Goal: Use online tool/utility: Utilize a website feature to perform a specific function

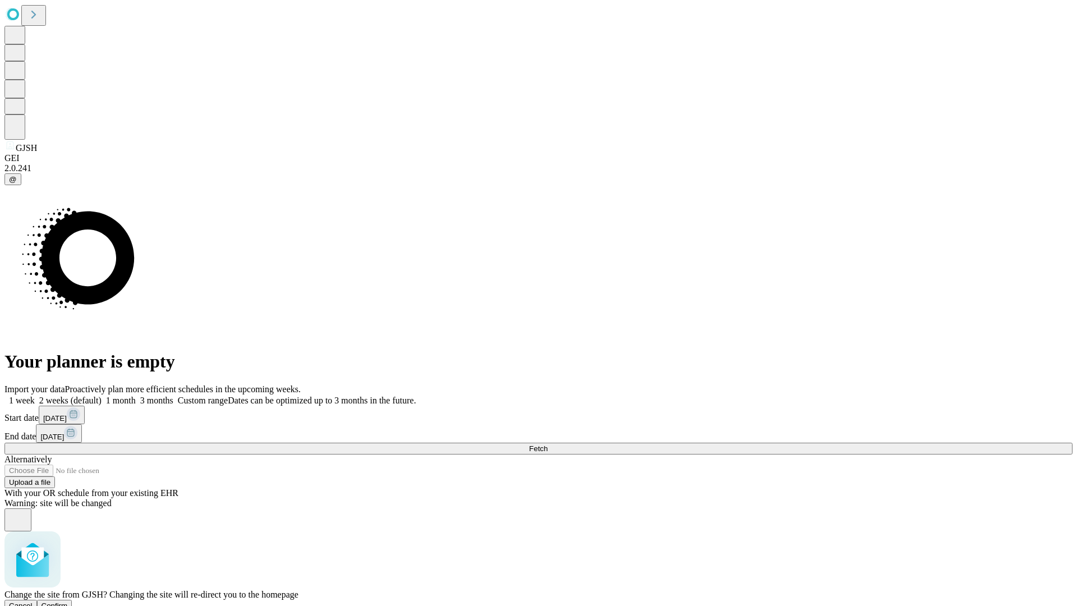
click at [68, 601] on span "Confirm" at bounding box center [55, 605] width 26 height 8
click at [102, 395] on label "2 weeks (default)" at bounding box center [68, 400] width 67 height 10
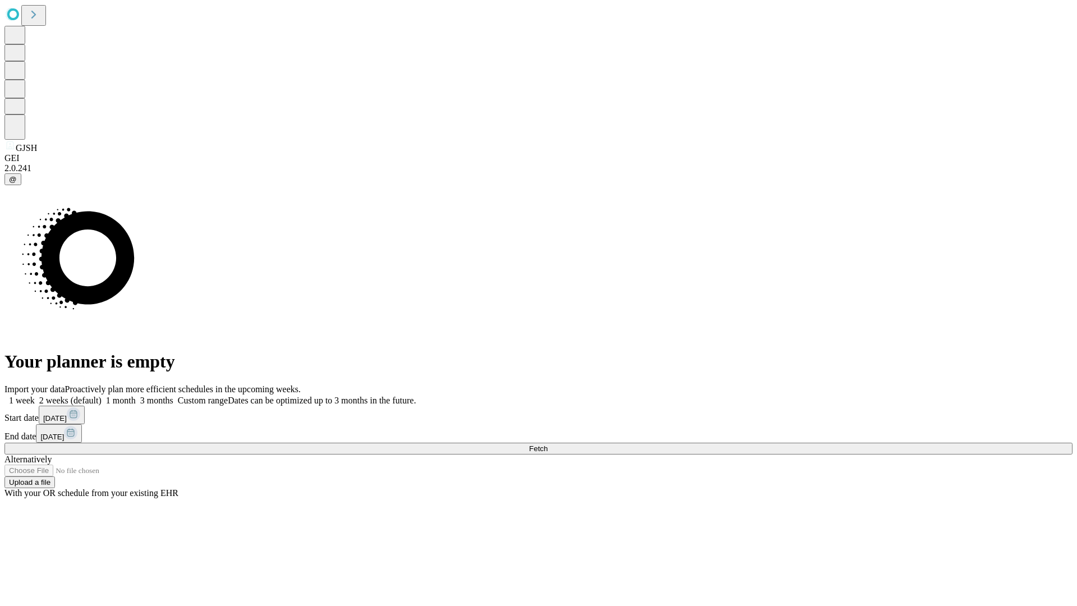
click at [547, 444] on span "Fetch" at bounding box center [538, 448] width 19 height 8
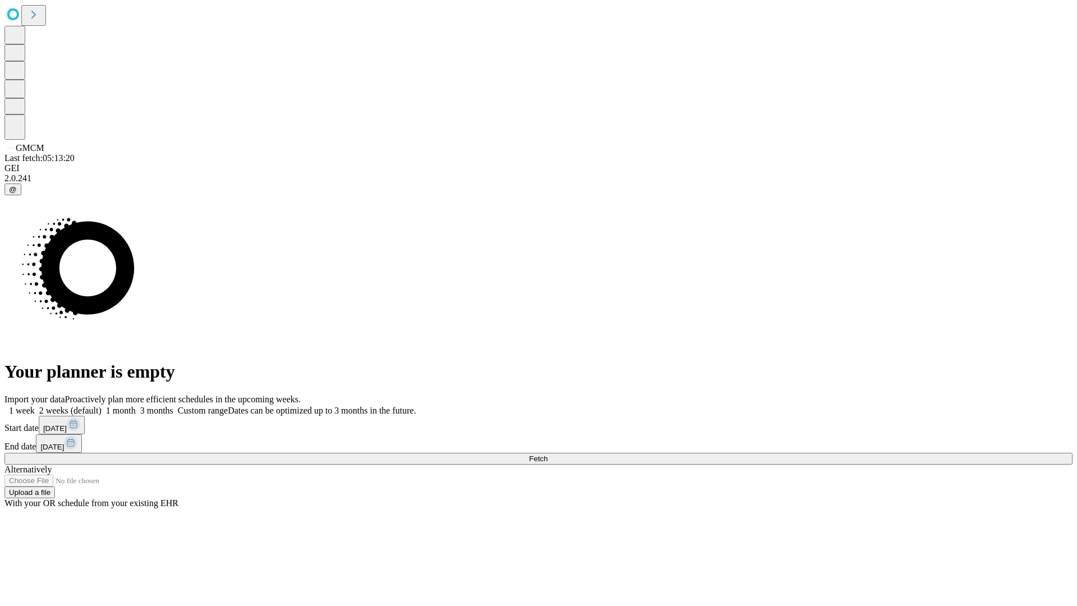
click at [102, 406] on label "2 weeks (default)" at bounding box center [68, 411] width 67 height 10
click at [547, 454] on span "Fetch" at bounding box center [538, 458] width 19 height 8
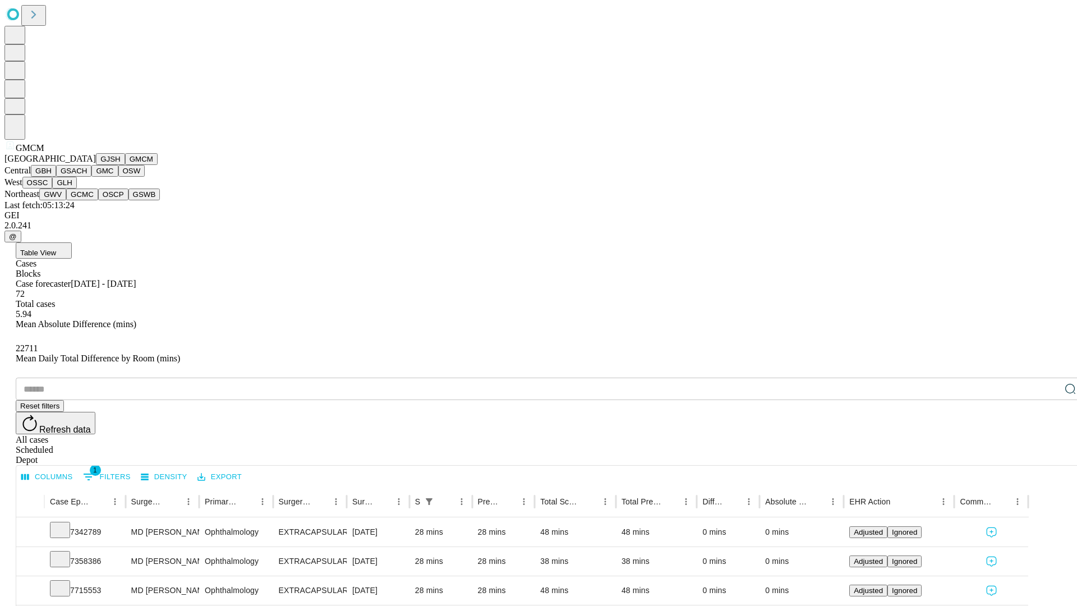
click at [56, 177] on button "GBH" at bounding box center [43, 171] width 25 height 12
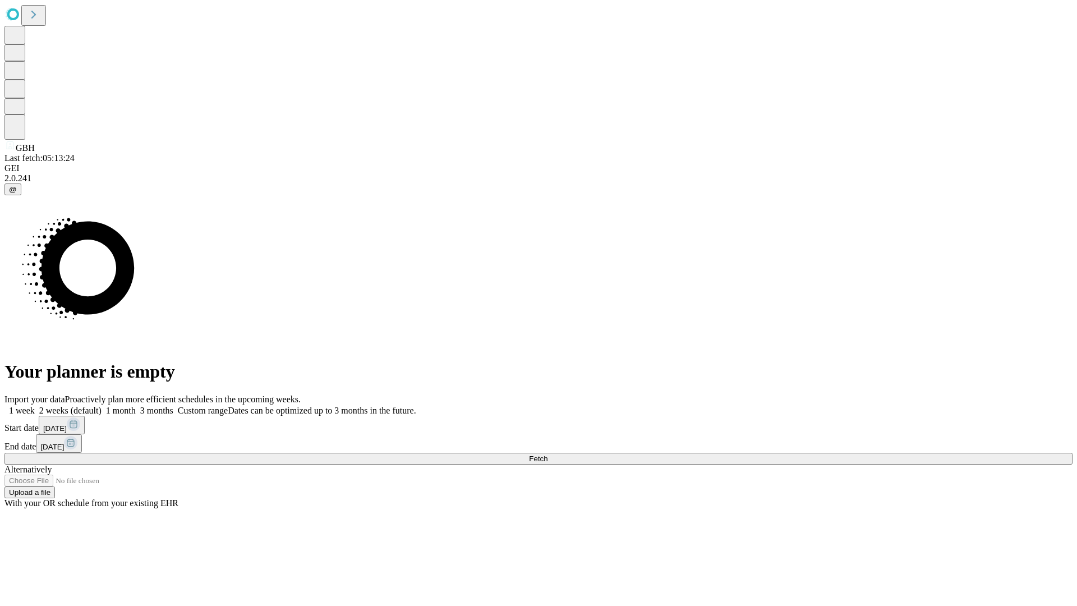
click at [102, 406] on label "2 weeks (default)" at bounding box center [68, 411] width 67 height 10
click at [547, 454] on span "Fetch" at bounding box center [538, 458] width 19 height 8
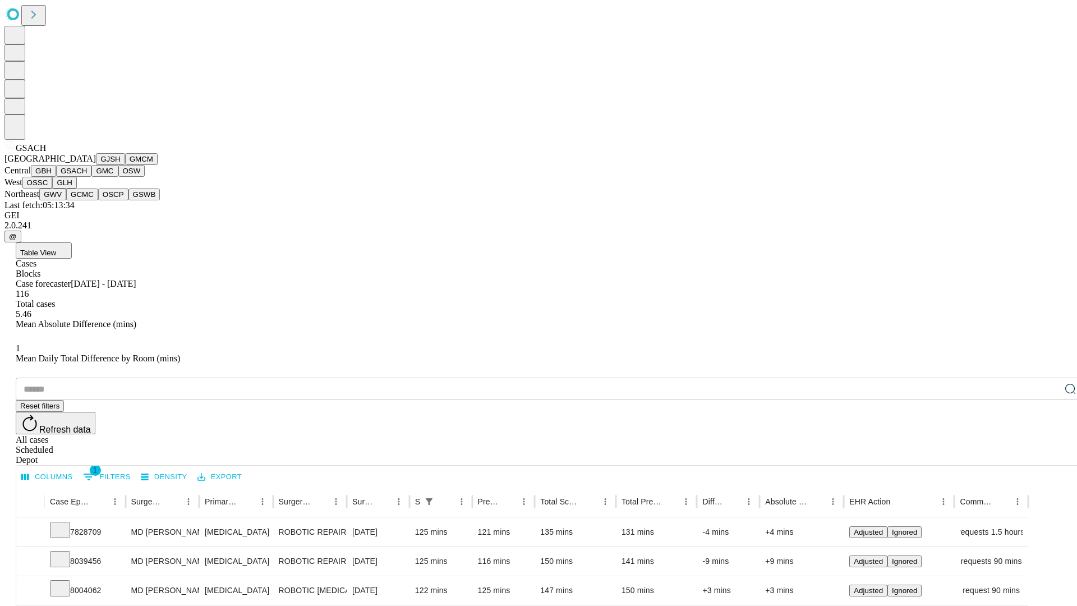
click at [91, 177] on button "GMC" at bounding box center [104, 171] width 26 height 12
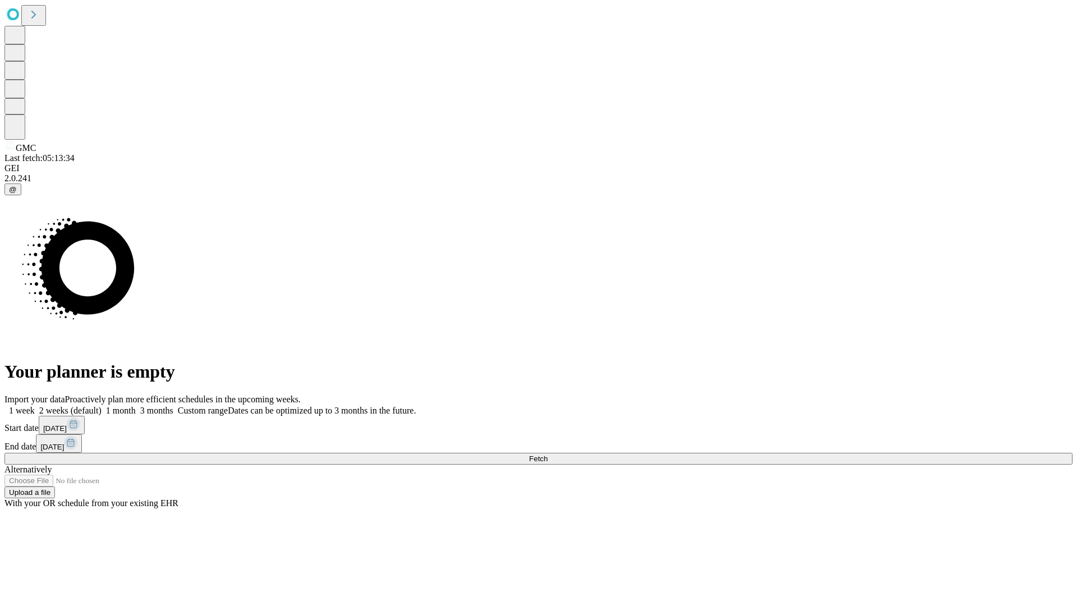
click at [102, 406] on label "2 weeks (default)" at bounding box center [68, 411] width 67 height 10
click at [547, 454] on span "Fetch" at bounding box center [538, 458] width 19 height 8
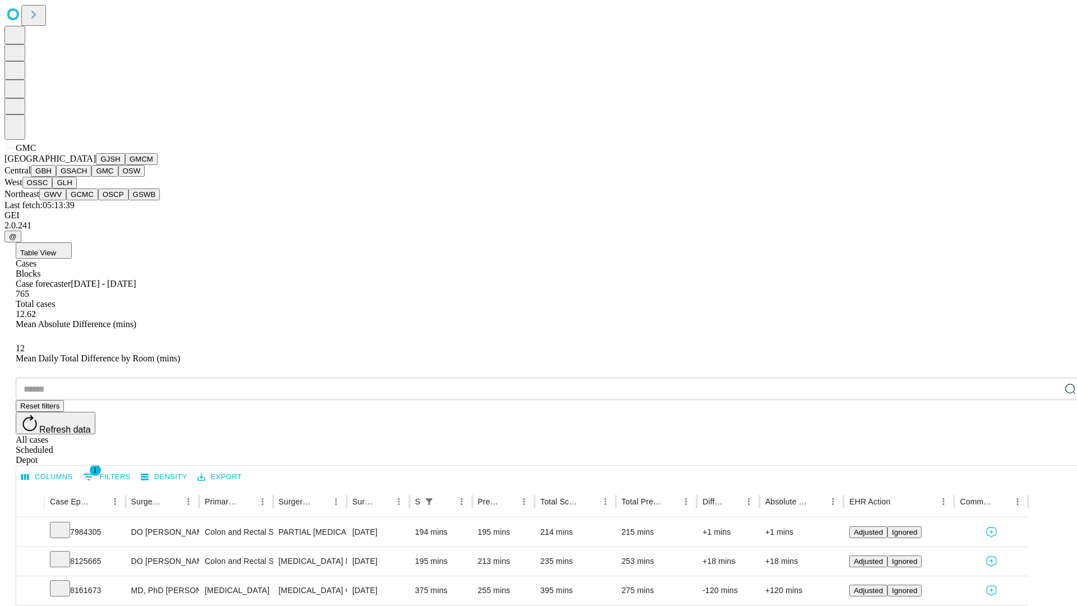
click at [118, 177] on button "OSW" at bounding box center [131, 171] width 27 height 12
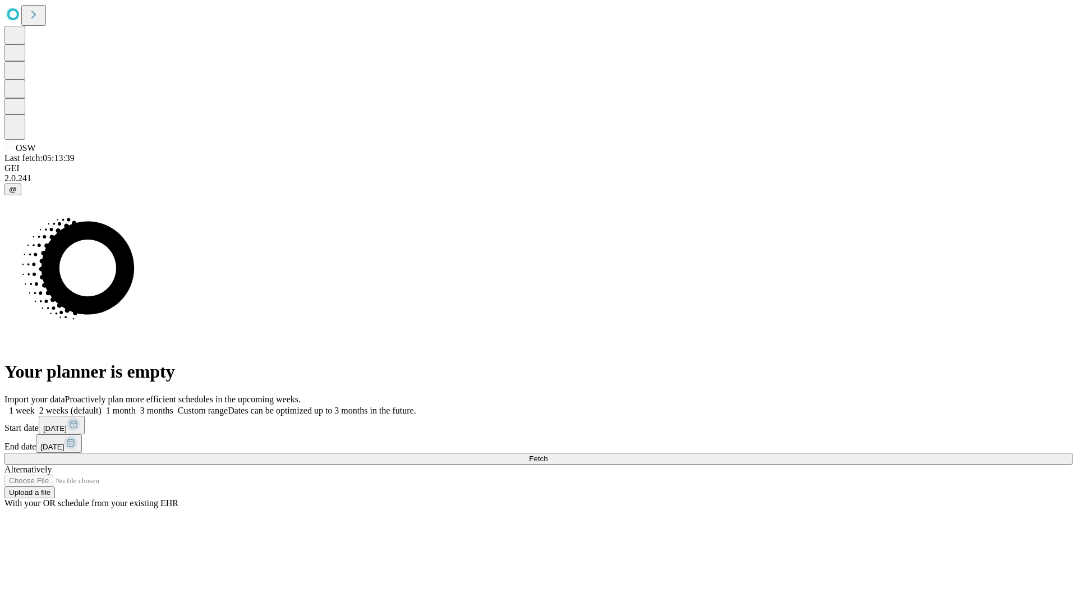
click at [102, 406] on label "2 weeks (default)" at bounding box center [68, 411] width 67 height 10
click at [547, 454] on span "Fetch" at bounding box center [538, 458] width 19 height 8
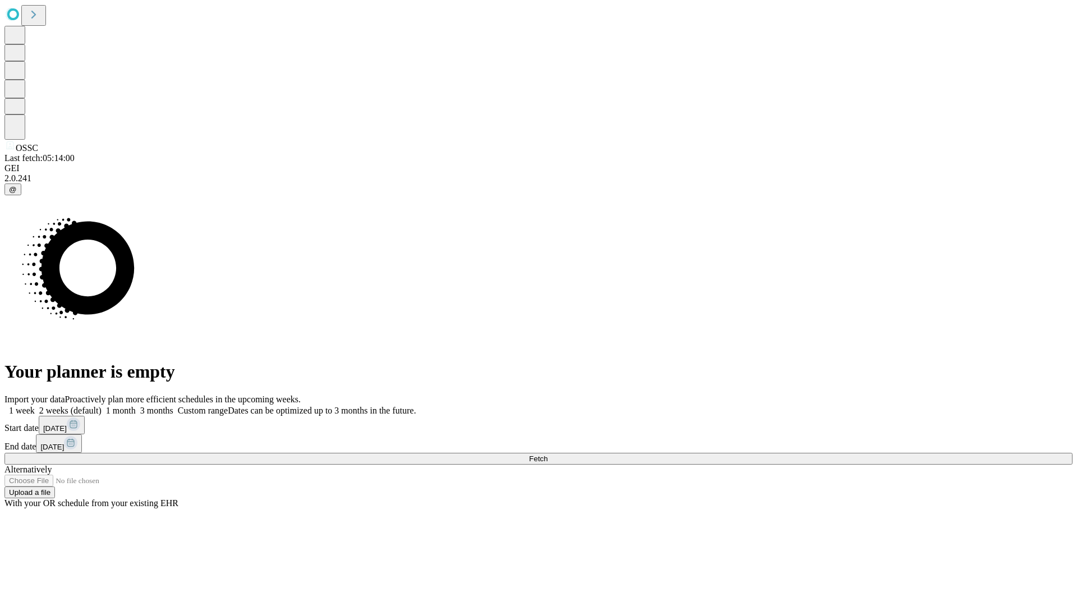
click at [102, 406] on label "2 weeks (default)" at bounding box center [68, 411] width 67 height 10
click at [547, 454] on span "Fetch" at bounding box center [538, 458] width 19 height 8
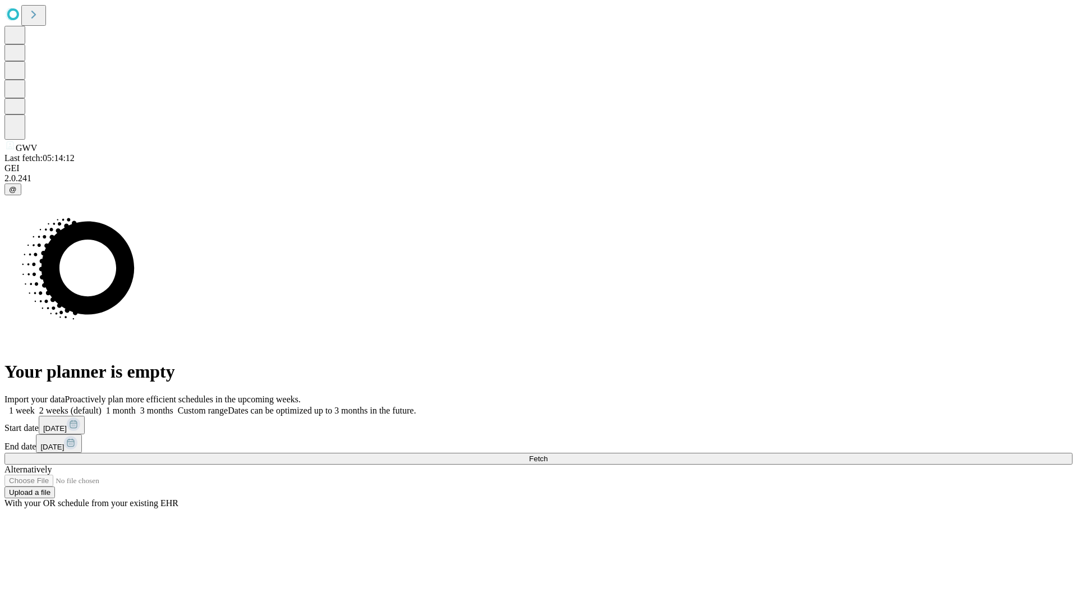
click at [102, 406] on label "2 weeks (default)" at bounding box center [68, 411] width 67 height 10
click at [547, 454] on span "Fetch" at bounding box center [538, 458] width 19 height 8
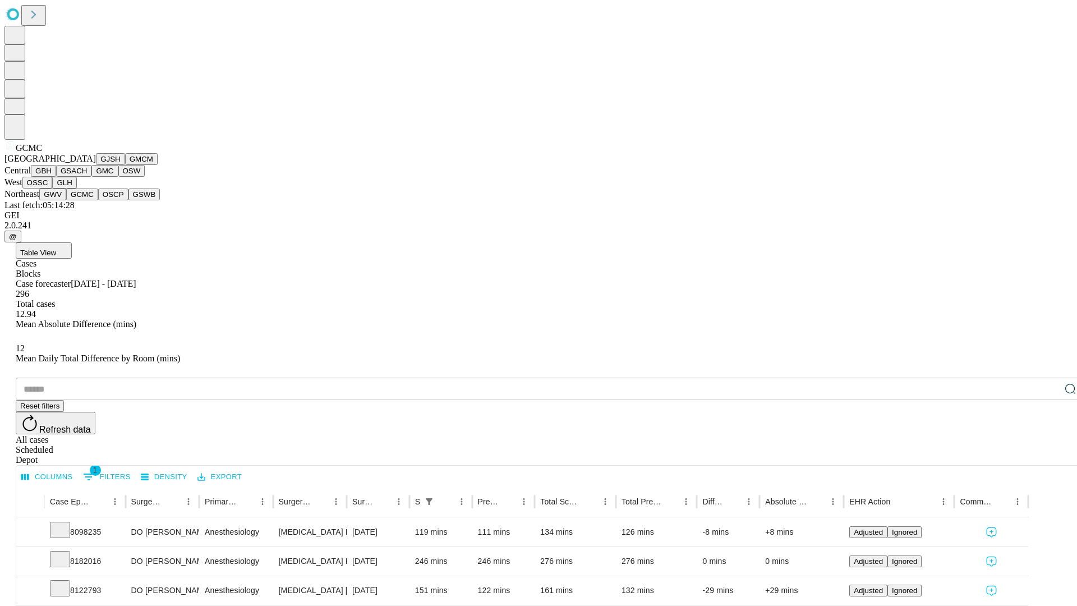
click at [98, 200] on button "OSCP" at bounding box center [113, 194] width 30 height 12
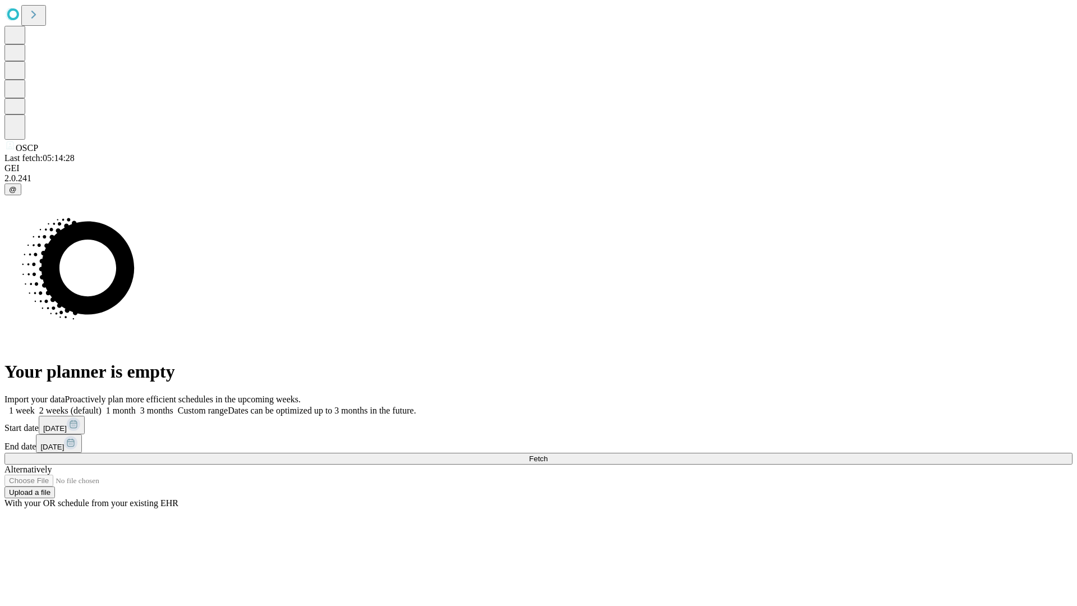
click at [102, 406] on label "2 weeks (default)" at bounding box center [68, 411] width 67 height 10
click at [547, 454] on span "Fetch" at bounding box center [538, 458] width 19 height 8
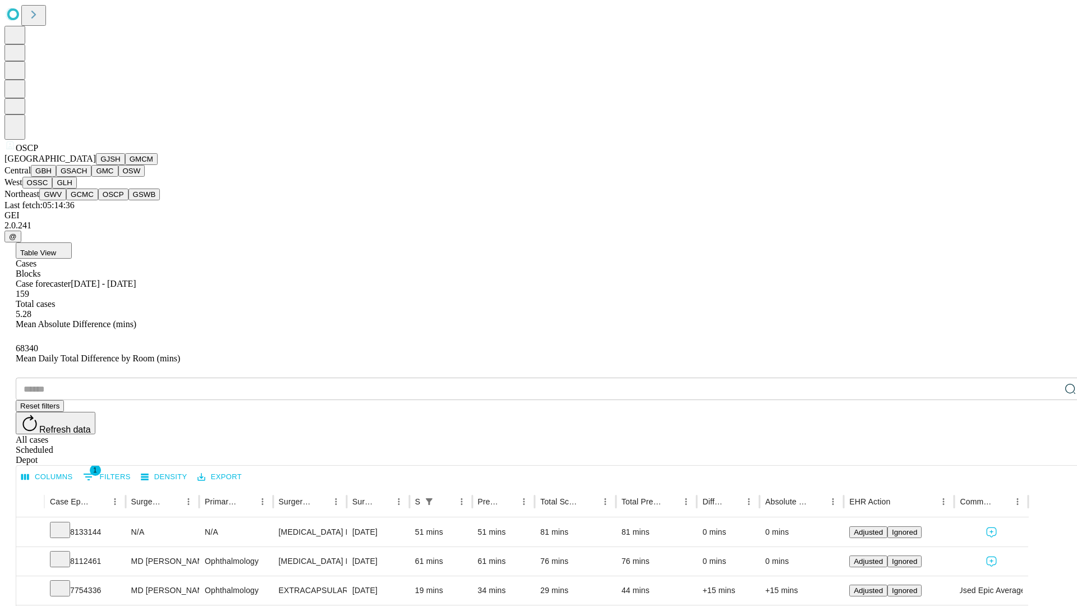
click at [128, 200] on button "GSWB" at bounding box center [144, 194] width 32 height 12
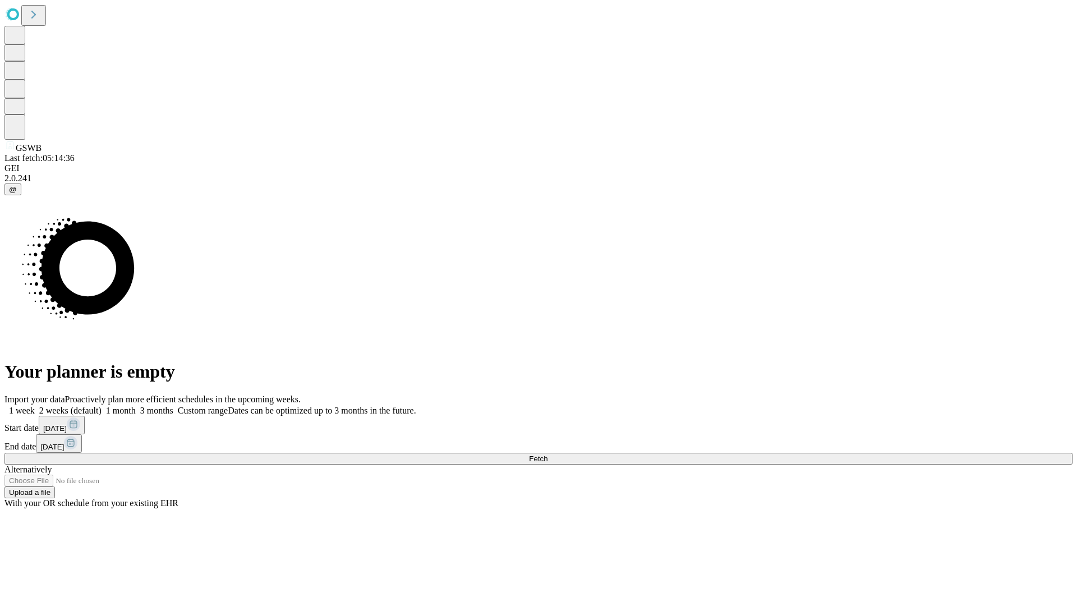
click at [102, 406] on label "2 weeks (default)" at bounding box center [68, 411] width 67 height 10
click at [547, 454] on span "Fetch" at bounding box center [538, 458] width 19 height 8
